Goal: Find specific page/section: Find specific page/section

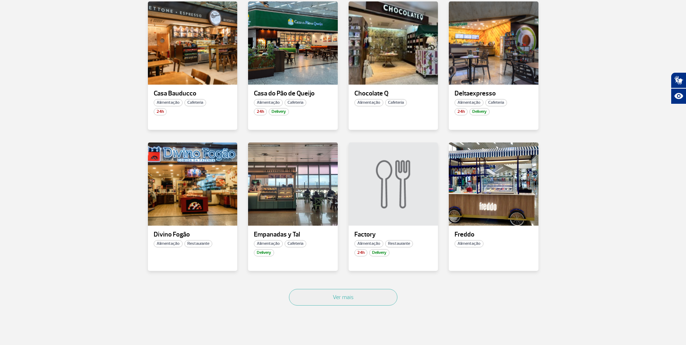
scroll to position [362, 0]
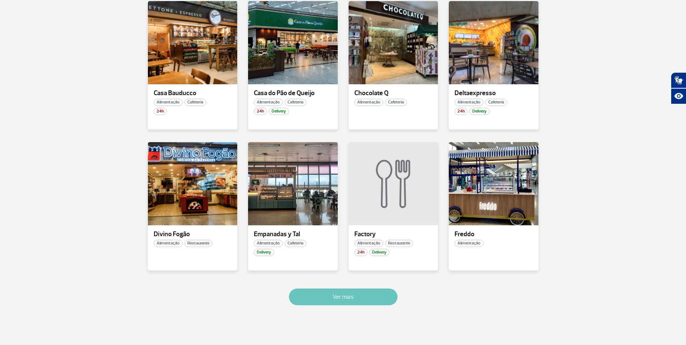
click at [344, 297] on button "Ver mais" at bounding box center [343, 297] width 108 height 17
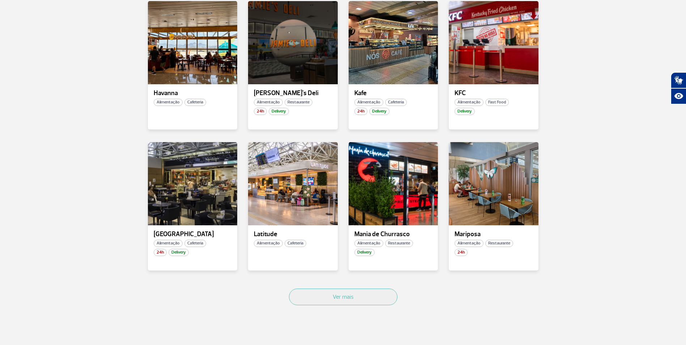
scroll to position [830, 0]
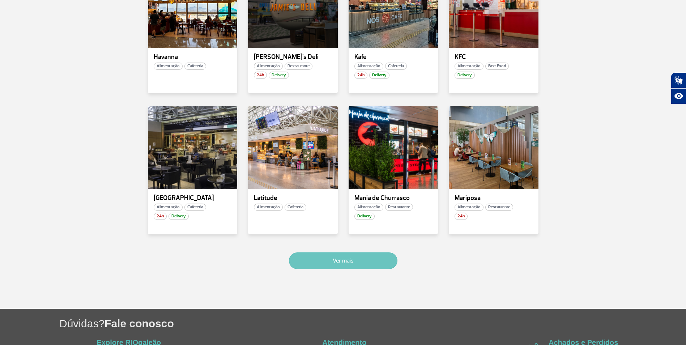
click at [367, 264] on button "Ver mais" at bounding box center [343, 260] width 108 height 17
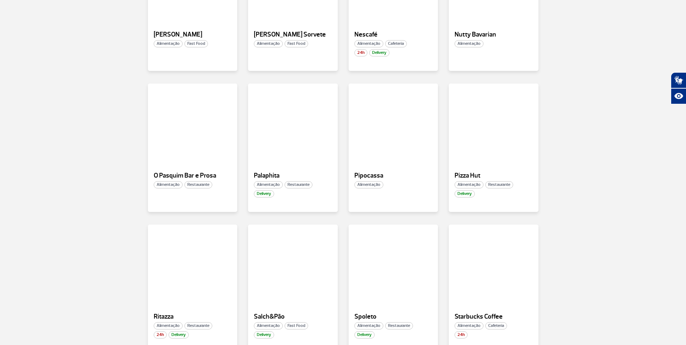
scroll to position [1217, 0]
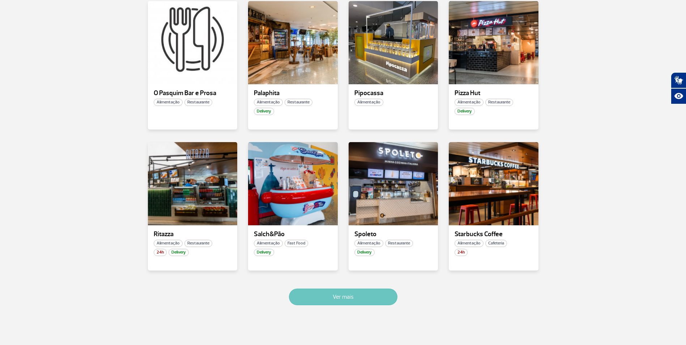
click at [354, 296] on button "Ver mais" at bounding box center [343, 297] width 108 height 17
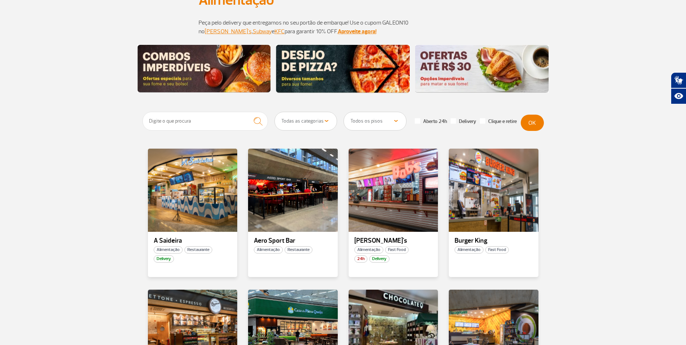
scroll to position [50, 0]
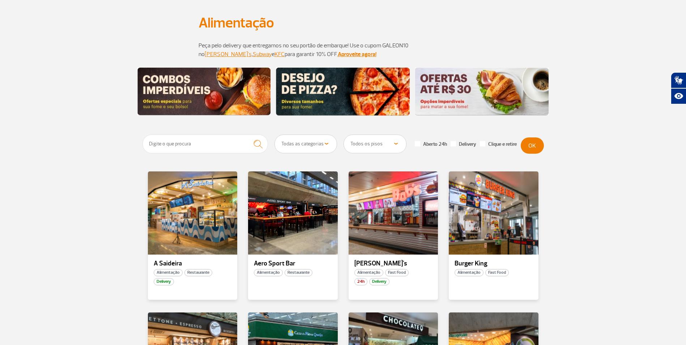
click at [333, 99] on img at bounding box center [343, 91] width 134 height 48
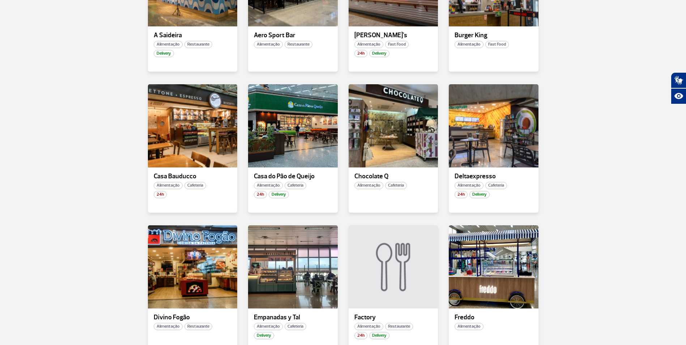
scroll to position [358, 0]
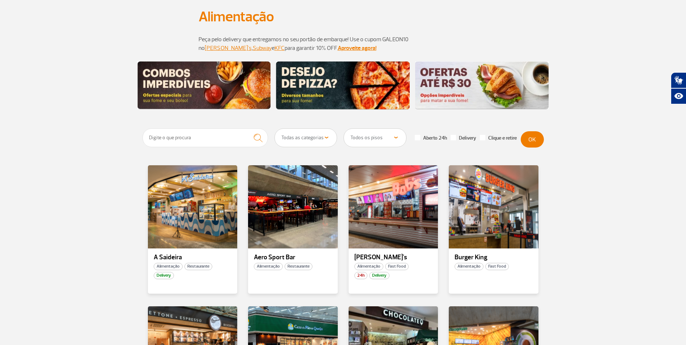
scroll to position [0, 0]
